Goal: Find specific page/section: Find specific page/section

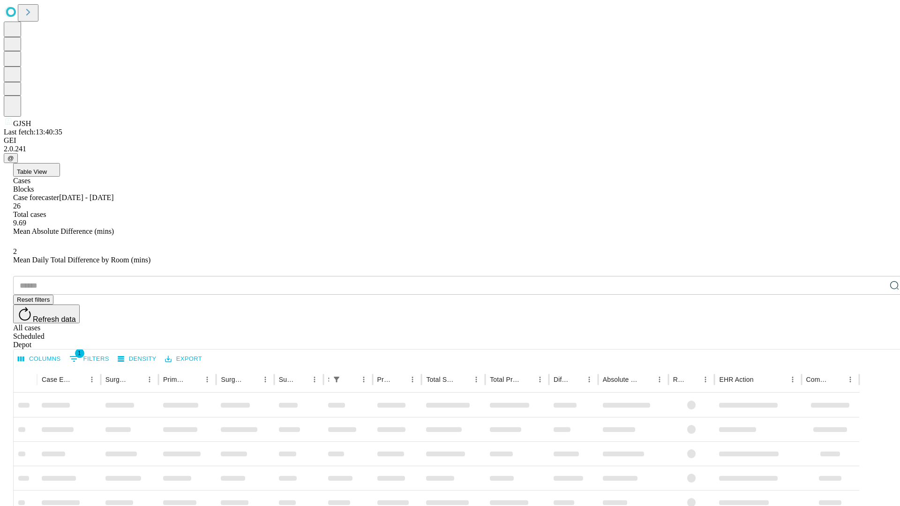
click at [876, 341] on div "Depot" at bounding box center [459, 345] width 893 height 8
